Goal: Transaction & Acquisition: Register for event/course

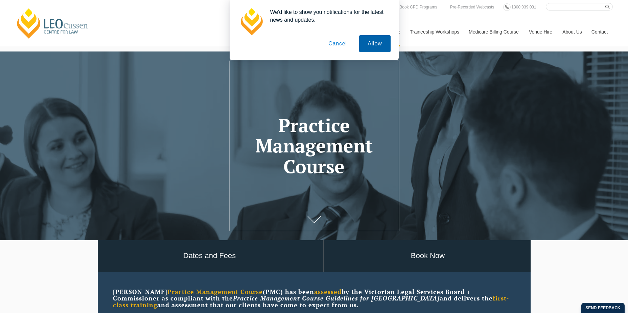
click at [382, 46] on button "Allow" at bounding box center [374, 43] width 31 height 17
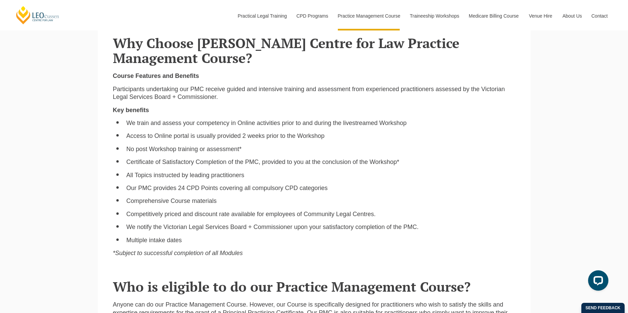
scroll to position [440, 0]
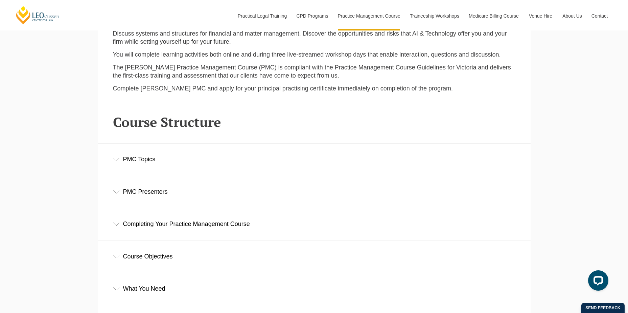
click at [258, 161] on div "PMC Topics" at bounding box center [314, 158] width 433 height 31
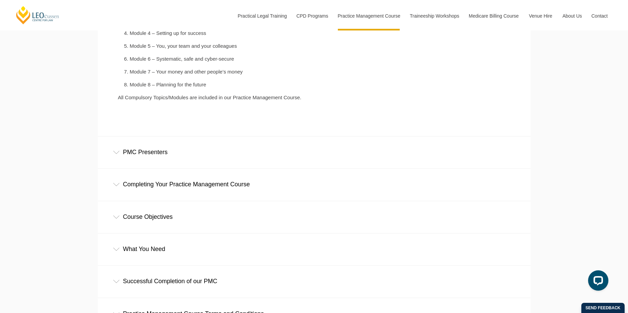
scroll to position [1083, 0]
click at [270, 152] on div "PMC Presenters" at bounding box center [314, 151] width 433 height 31
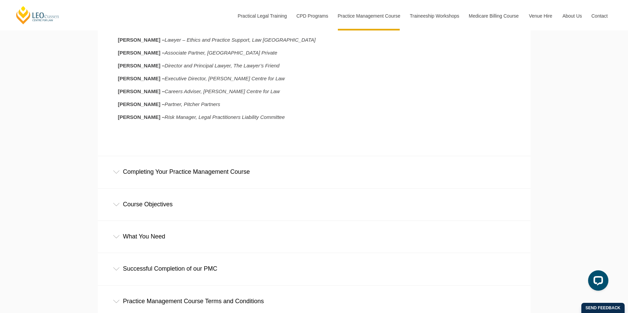
scroll to position [1252, 0]
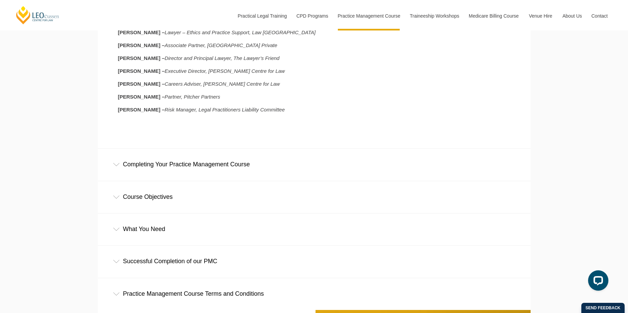
click at [262, 176] on div "Completing Your Practice Management Course" at bounding box center [314, 164] width 433 height 31
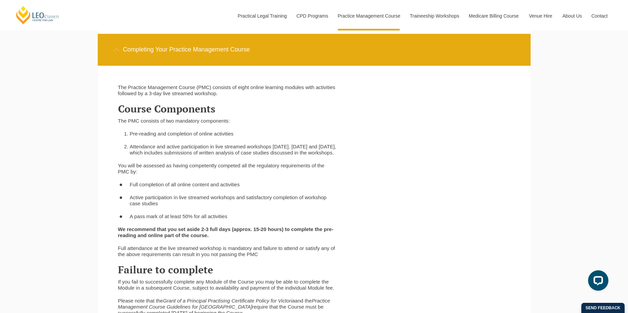
scroll to position [1388, 0]
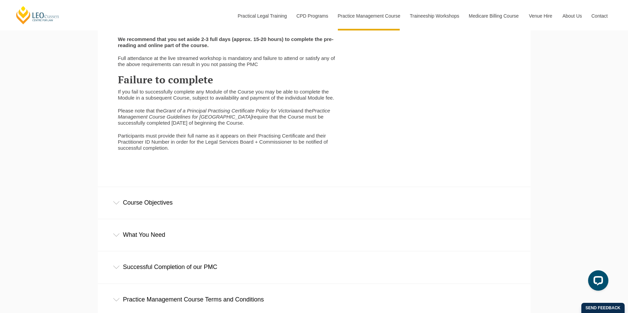
click at [243, 198] on div "Course Objectives" at bounding box center [314, 202] width 433 height 31
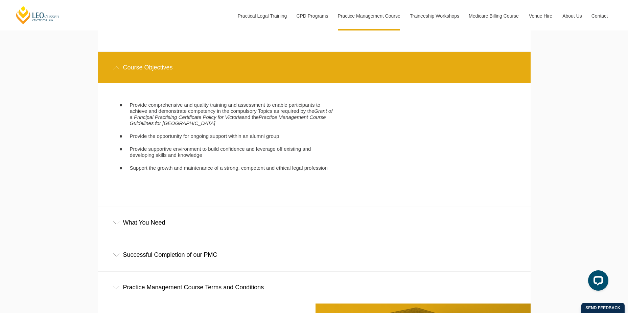
scroll to position [1692, 0]
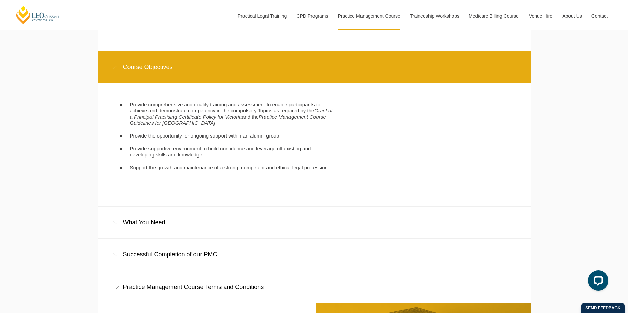
click at [247, 229] on div "What You Need" at bounding box center [314, 221] width 433 height 31
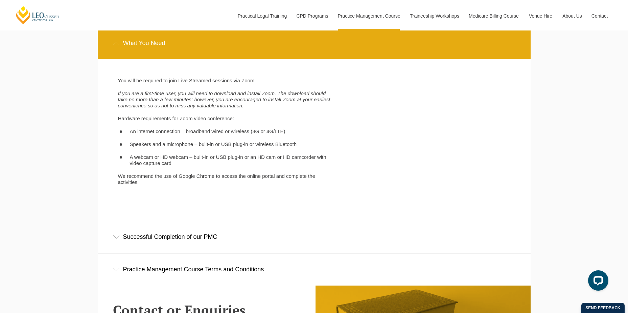
scroll to position [1963, 0]
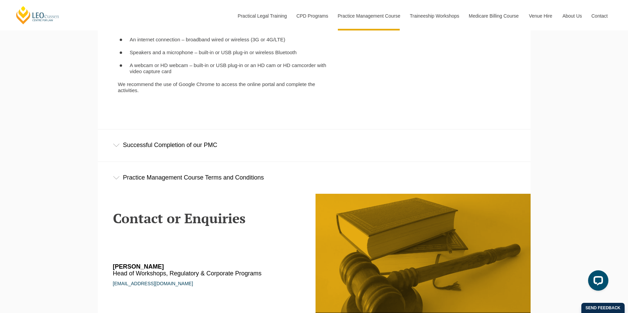
click at [279, 153] on div "Successful Completion of our PMC" at bounding box center [314, 144] width 433 height 31
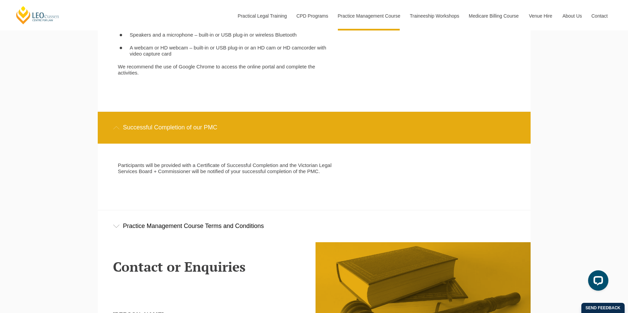
scroll to position [1997, 0]
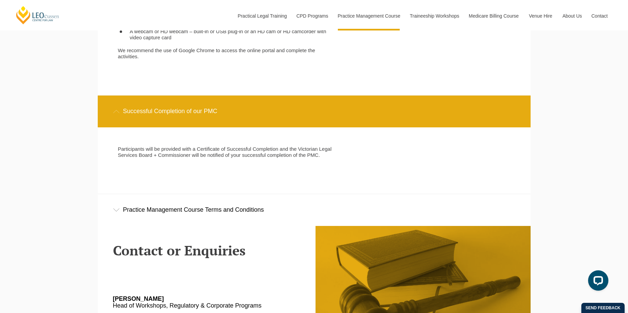
click at [294, 211] on div "Practice Management Course Terms and Conditions" at bounding box center [314, 209] width 433 height 31
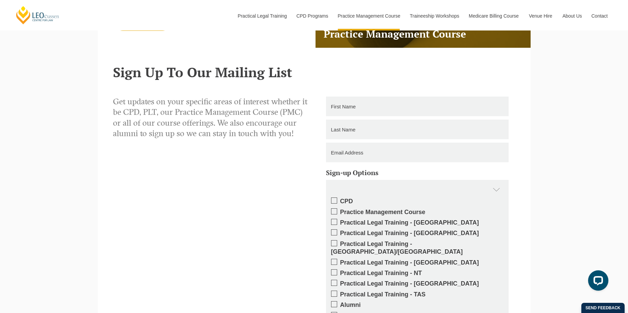
scroll to position [2708, 0]
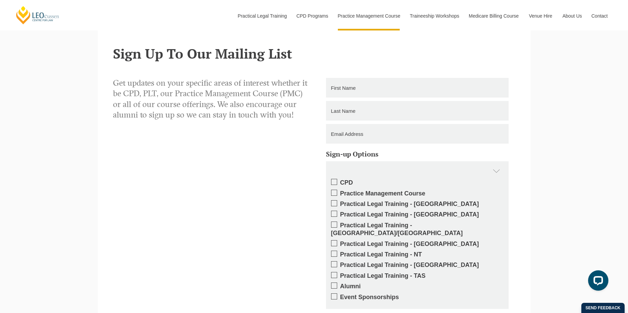
click at [380, 201] on label "Practical Legal Training - [GEOGRAPHIC_DATA]" at bounding box center [417, 204] width 173 height 8
click at [340, 201] on input "Practical Legal Training - [GEOGRAPHIC_DATA]" at bounding box center [340, 201] width 0 height 0
click at [357, 202] on label "Practical Legal Training - [GEOGRAPHIC_DATA]" at bounding box center [417, 204] width 173 height 8
click at [340, 201] on input "Practical Legal Training - [GEOGRAPHIC_DATA]" at bounding box center [340, 201] width 0 height 0
click at [336, 200] on span at bounding box center [334, 203] width 6 height 6
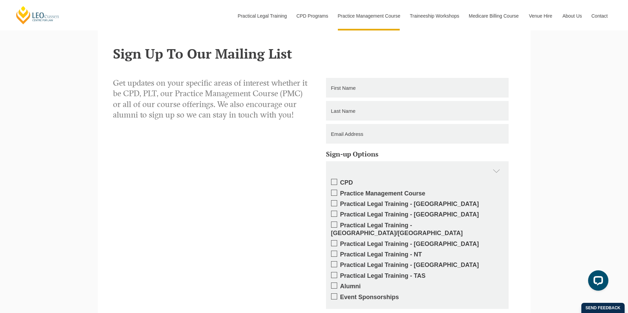
click at [340, 201] on input "Practical Legal Training - [GEOGRAPHIC_DATA]" at bounding box center [340, 201] width 0 height 0
click at [353, 194] on div "CPD Practice Management Course Practical Legal Training - [GEOGRAPHIC_DATA] Pra…" at bounding box center [417, 244] width 183 height 130
click at [355, 201] on label "Practical Legal Training - [GEOGRAPHIC_DATA]" at bounding box center [417, 204] width 173 height 8
click at [340, 201] on input "Practical Legal Training - [GEOGRAPHIC_DATA]" at bounding box center [340, 201] width 0 height 0
click at [356, 200] on label "Practical Legal Training - [GEOGRAPHIC_DATA]" at bounding box center [417, 204] width 173 height 8
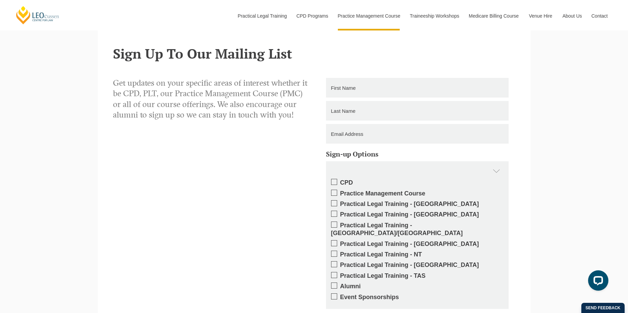
click at [340, 201] on input "Practical Legal Training - [GEOGRAPHIC_DATA]" at bounding box center [340, 201] width 0 height 0
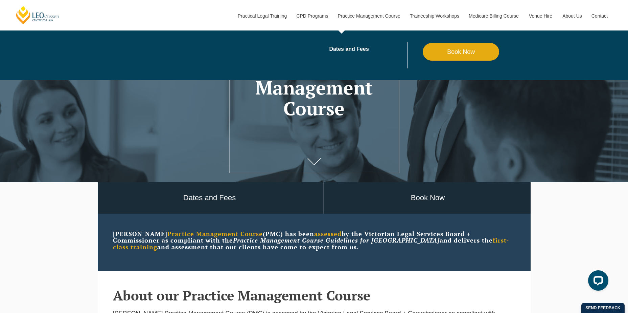
scroll to position [34, 0]
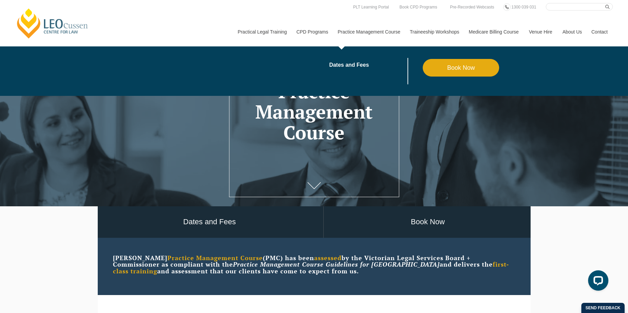
click at [371, 19] on link "Practice Management Course" at bounding box center [369, 31] width 72 height 29
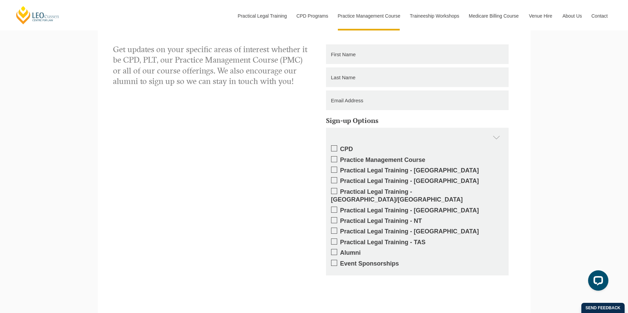
scroll to position [1421, 0]
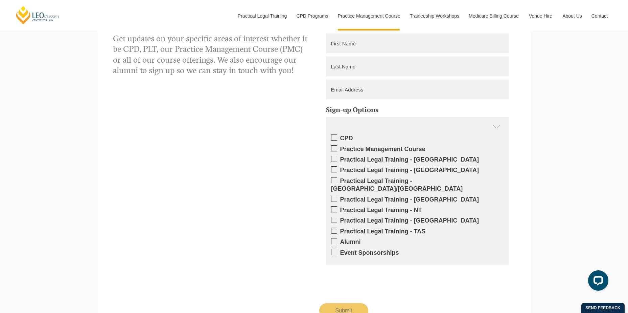
click at [345, 149] on label "Practice Management Course" at bounding box center [417, 149] width 173 height 8
click at [340, 147] on input "Practice Management Course" at bounding box center [340, 147] width 0 height 0
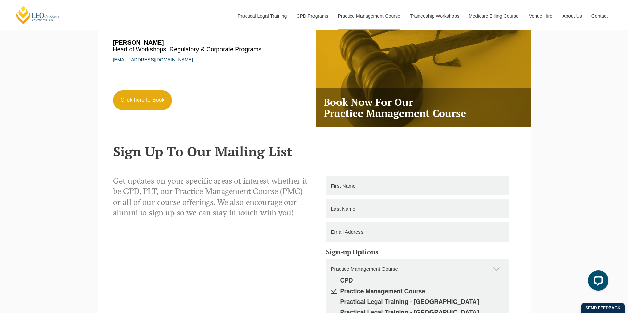
scroll to position [1320, 0]
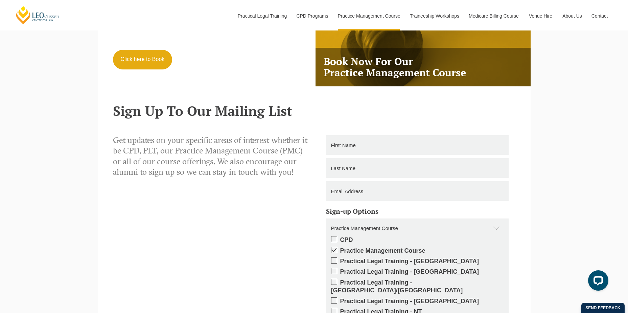
click at [382, 151] on input "text" at bounding box center [417, 145] width 183 height 20
type input "Collette"
type input "De Silva"
type input "collette@thebreakthroughoffice.com.au"
type input "0401523272"
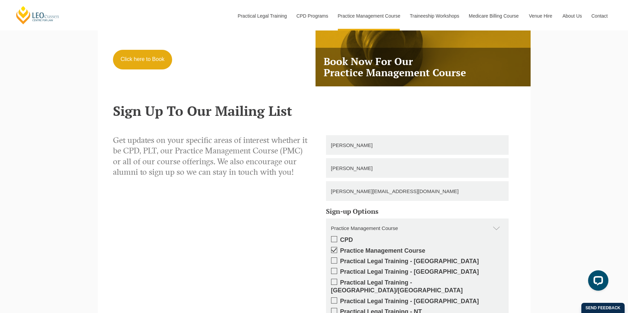
drag, startPoint x: 440, startPoint y: 191, endPoint x: 241, endPoint y: 196, distance: 199.7
click at [241, 196] on div "Get updates on your specific areas of interest whether it be CPD, PLT, our Prac…" at bounding box center [314, 277] width 413 height 284
type input "cmdesilva20@gmail.com"
click at [309, 186] on div "Get updates on your specific areas of interest whether it be CPD, PLT, our Prac…" at bounding box center [211, 160] width 206 height 51
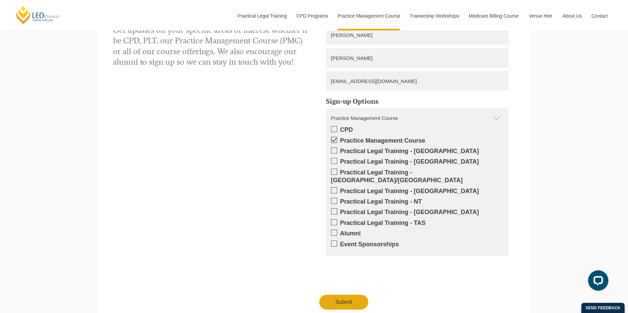
scroll to position [1567, 0]
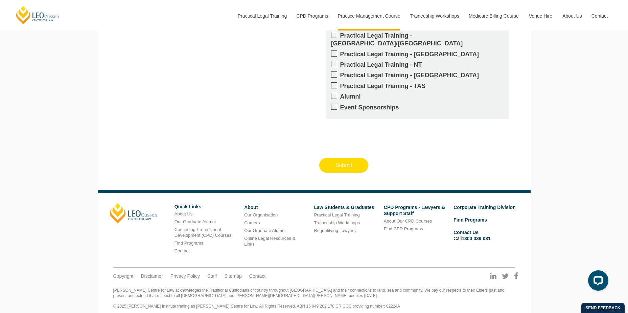
click at [354, 162] on input "Submit" at bounding box center [343, 165] width 49 height 15
type input "Submitting"
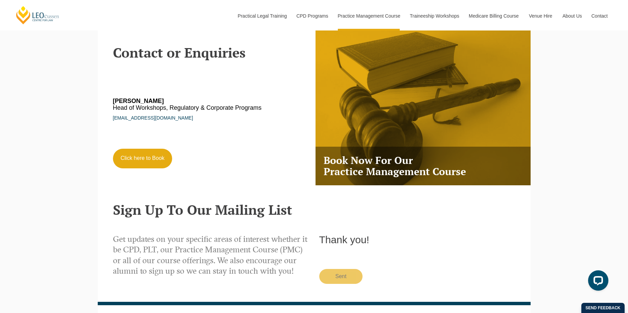
scroll to position [1172, 0]
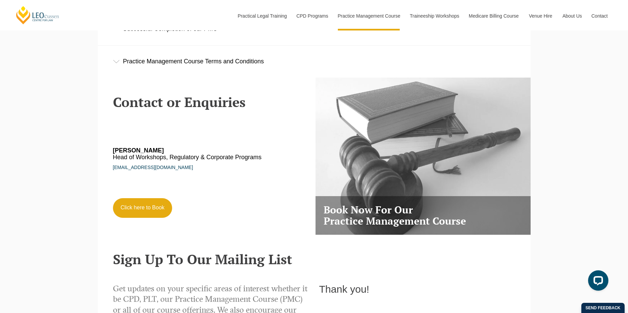
click at [354, 213] on h3 "Book Now For Our Practice Management Course" at bounding box center [423, 215] width 215 height 39
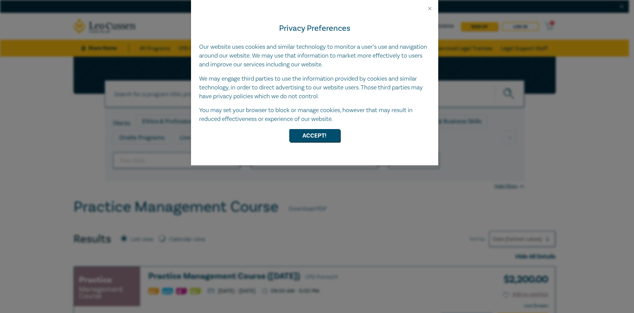
click at [428, 3] on div at bounding box center [314, 6] width 247 height 12
click at [428, 5] on button "Close" at bounding box center [429, 8] width 6 height 6
